Goal: Information Seeking & Learning: Learn about a topic

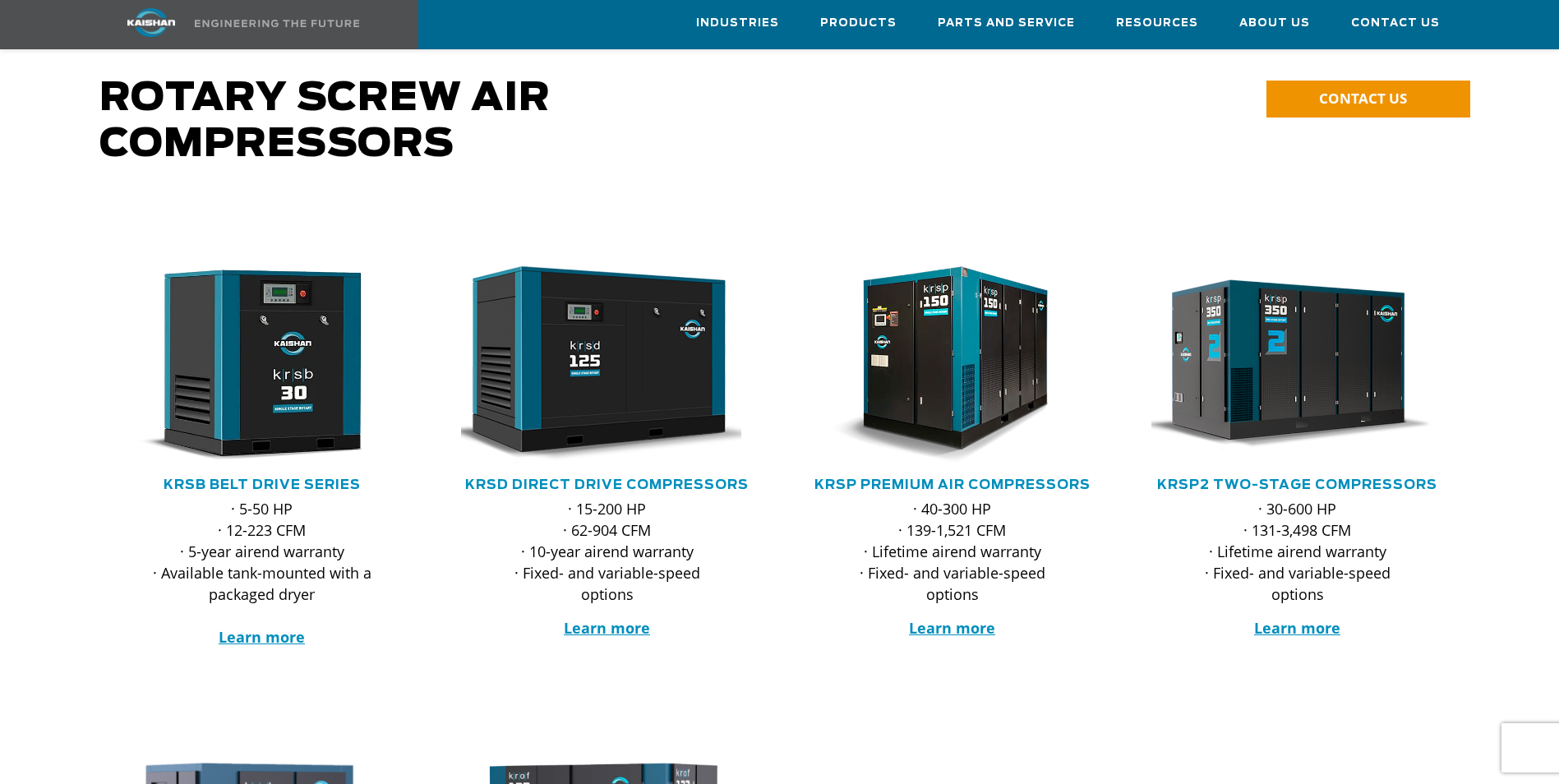
scroll to position [82, 0]
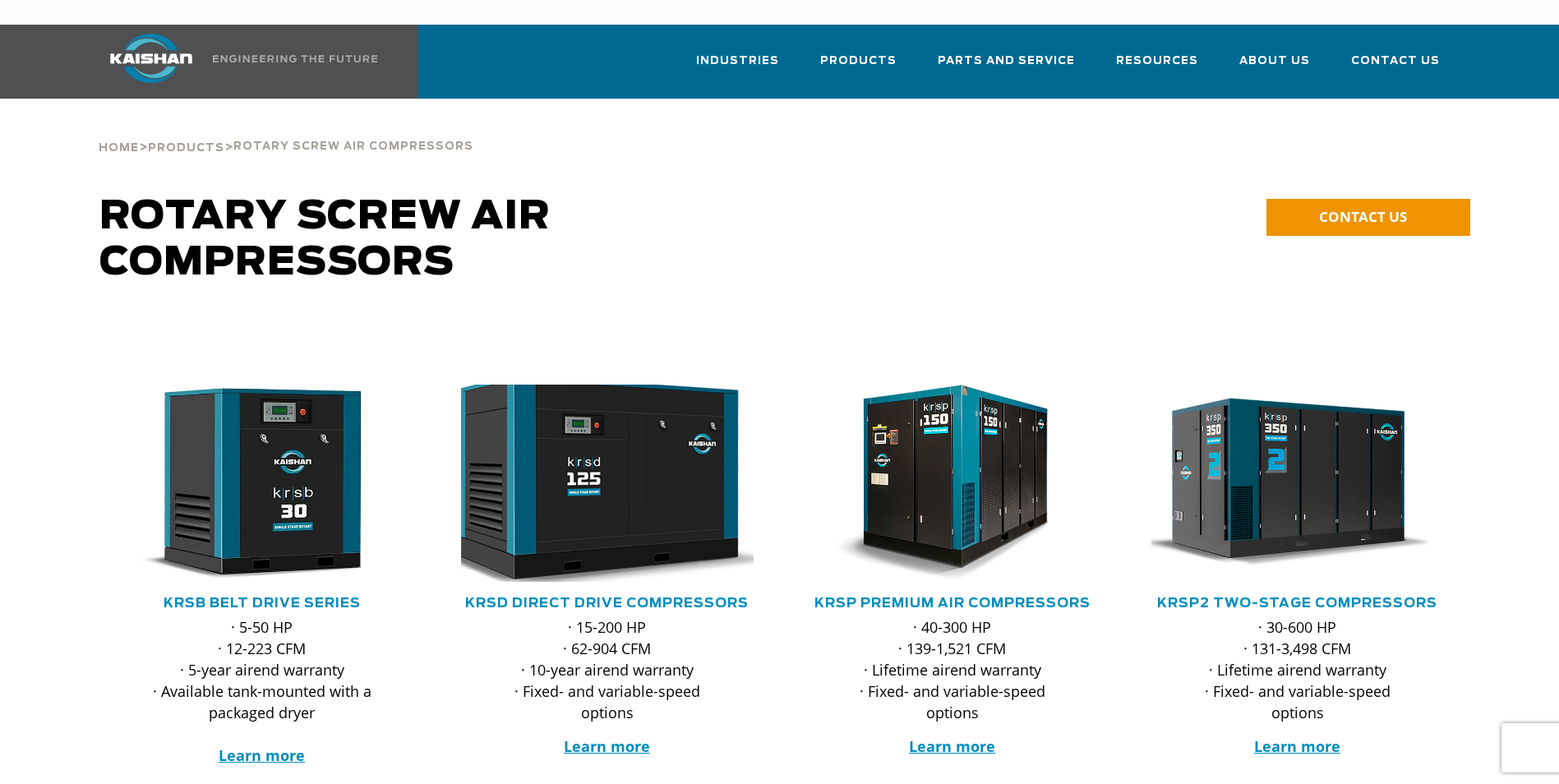
click at [633, 446] on img at bounding box center [595, 483] width 322 height 217
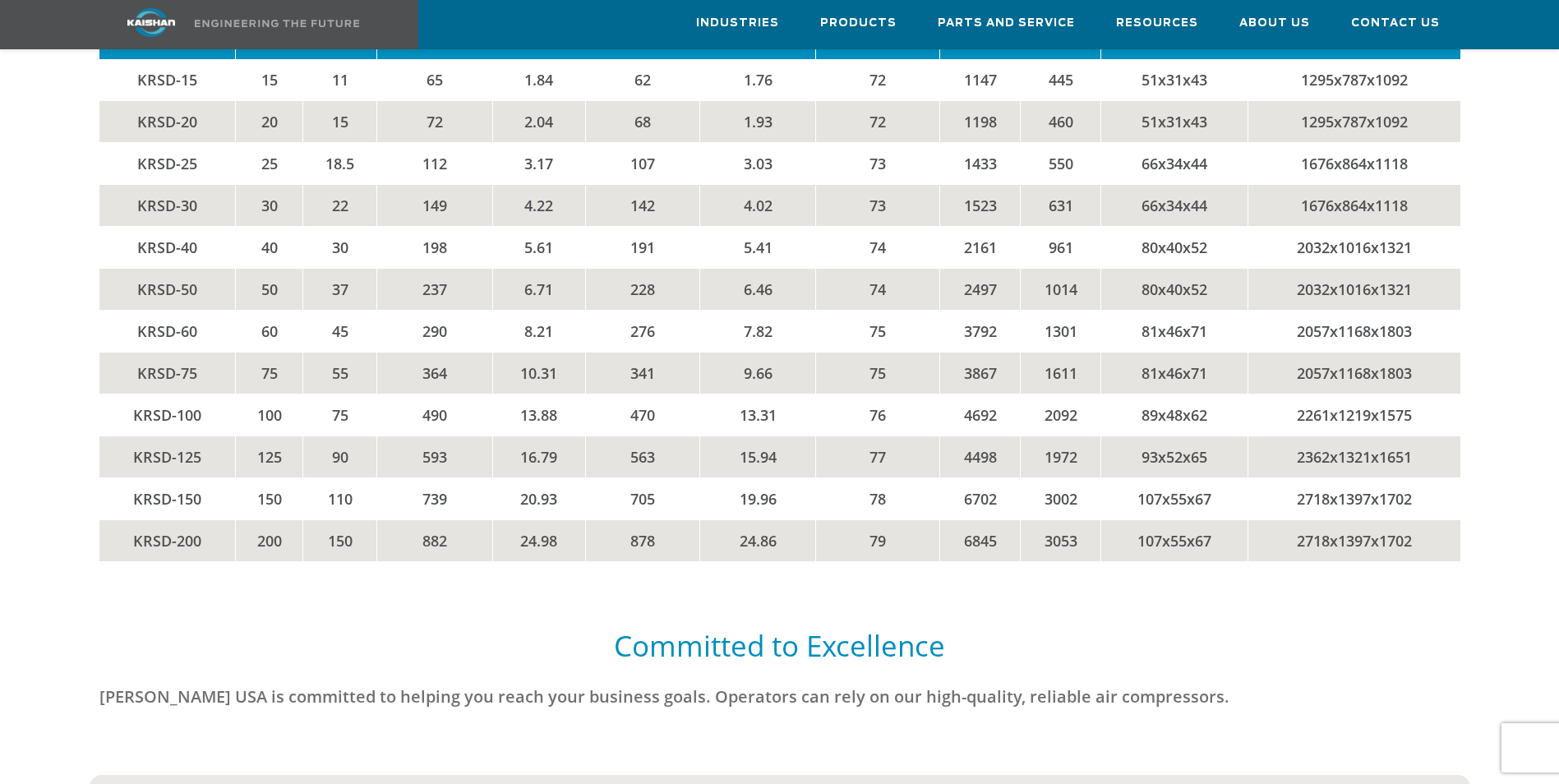
scroll to position [4189, 0]
